Goal: Task Accomplishment & Management: Manage account settings

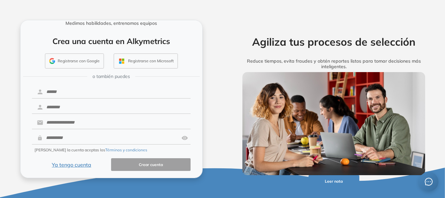
scroll to position [24, 0]
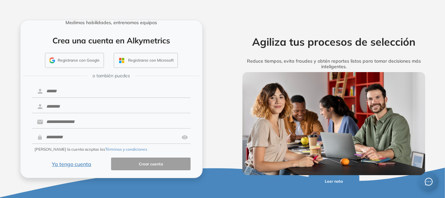
click at [81, 165] on button "Ya tengo cuenta" at bounding box center [71, 163] width 79 height 13
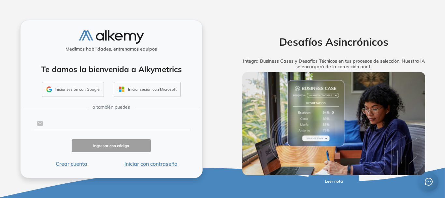
click at [86, 127] on input "text" at bounding box center [116, 123] width 147 height 12
type input "**********"
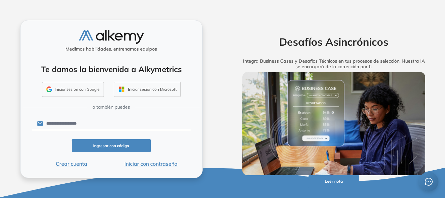
click at [103, 143] on button "Ingresar con código" at bounding box center [111, 145] width 79 height 13
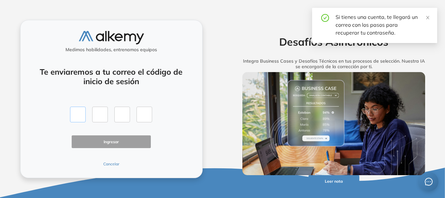
click at [79, 115] on input "text" at bounding box center [78, 114] width 16 height 16
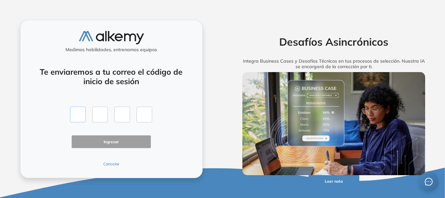
type input "*"
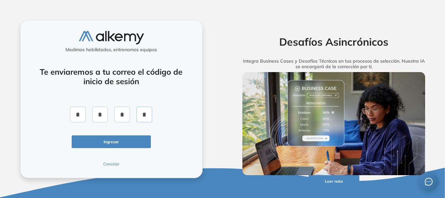
type input "*"
click at [105, 144] on button "Ingresar" at bounding box center [111, 141] width 79 height 13
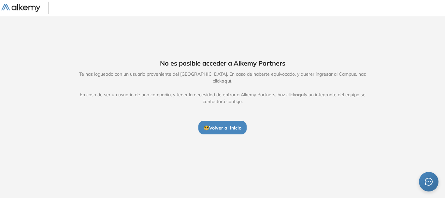
click at [223, 129] on button "🤓 Volver al inicio" at bounding box center [222, 127] width 48 height 14
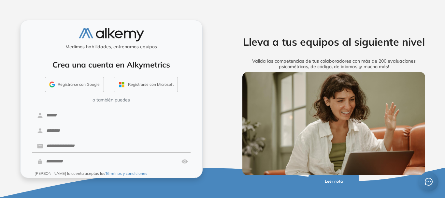
scroll to position [24, 0]
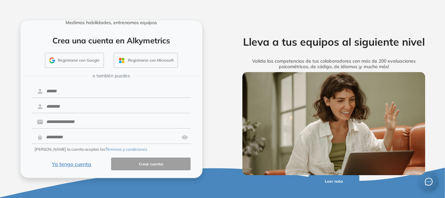
click at [70, 165] on button "Ya tengo cuenta" at bounding box center [71, 163] width 79 height 13
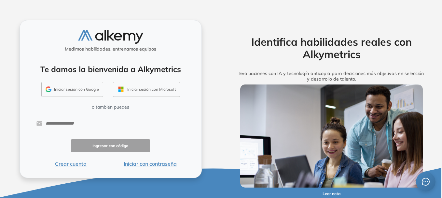
click at [150, 162] on button "Iniciar con contraseña" at bounding box center [149, 164] width 79 height 8
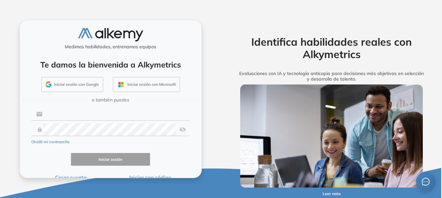
type input "**********"
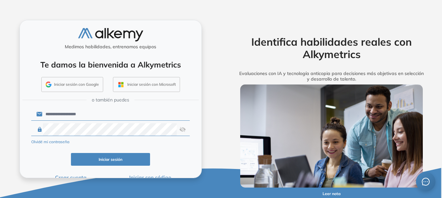
click at [184, 128] on img at bounding box center [182, 129] width 7 height 12
click at [121, 159] on button "Iniciar sesión" at bounding box center [110, 159] width 79 height 13
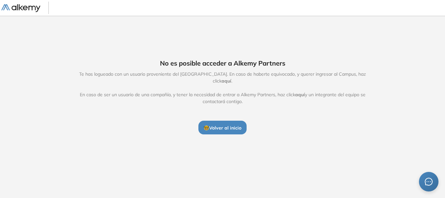
click at [29, 10] on img at bounding box center [20, 8] width 39 height 8
